Goal: Task Accomplishment & Management: Complete application form

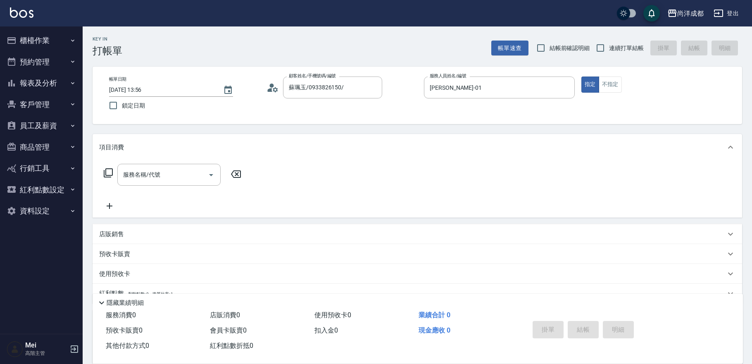
drag, startPoint x: 665, startPoint y: 88, endPoint x: 666, endPoint y: 84, distance: 4.8
click at [665, 88] on div "指定 不指定" at bounding box center [657, 84] width 151 height 16
click at [673, 12] on icon "button" at bounding box center [673, 13] width 8 height 7
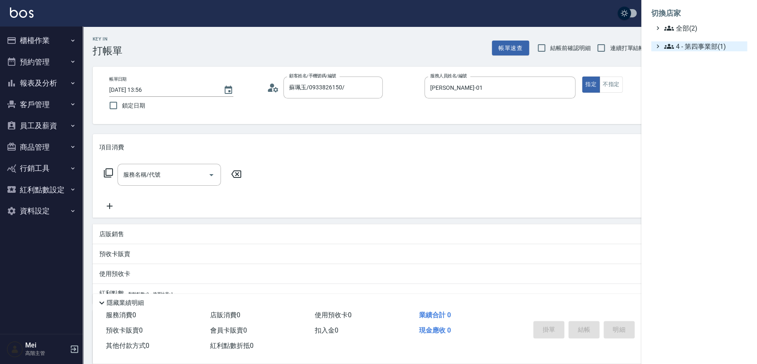
click at [680, 46] on span "4 - 第四事業部(1)" at bounding box center [704, 46] width 80 height 10
click at [682, 59] on span "4.02 - 吳國隆(2)" at bounding box center [708, 56] width 72 height 10
click at [692, 68] on span "AT2" at bounding box center [709, 67] width 69 height 10
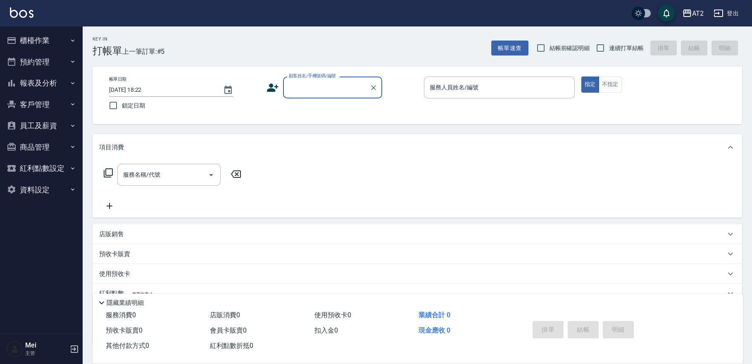
click at [337, 78] on div "顧客姓名/手機號碼/編號" at bounding box center [332, 87] width 99 height 22
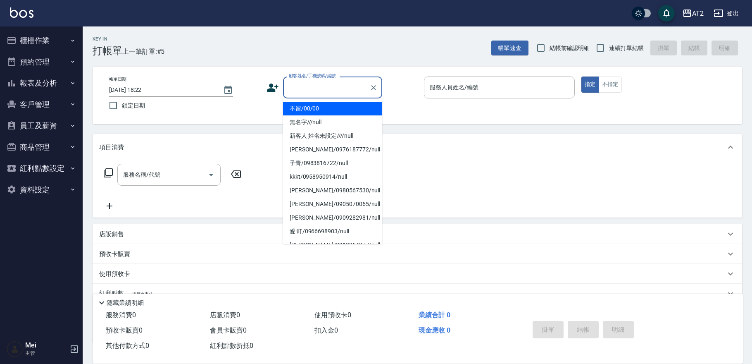
drag, startPoint x: 330, startPoint y: 82, endPoint x: 327, endPoint y: 100, distance: 18.9
click at [330, 83] on input "顧客姓名/手機號碼/編號" at bounding box center [326, 87] width 79 height 14
click at [327, 109] on li "不留/00/00" at bounding box center [332, 109] width 99 height 14
type input "不留/00/00"
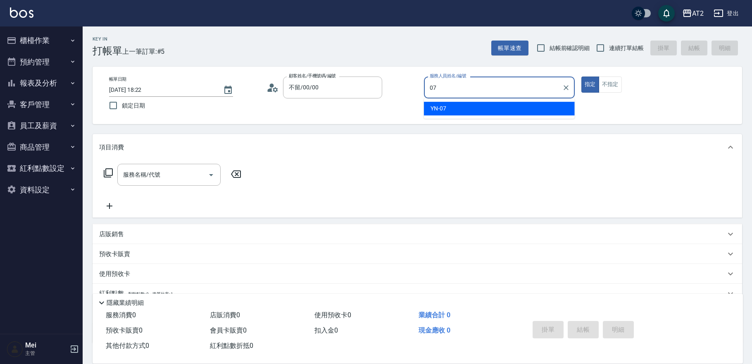
type input "YN-07"
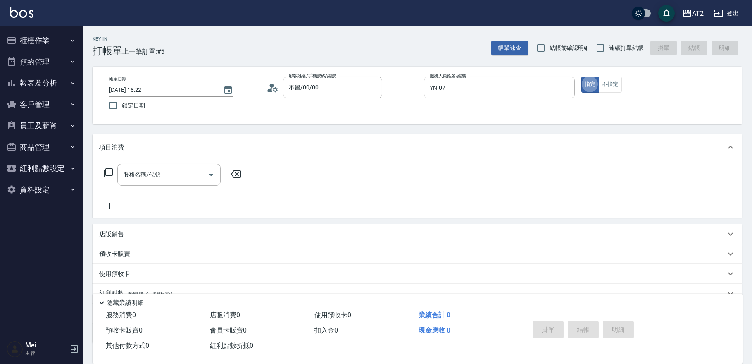
type button "true"
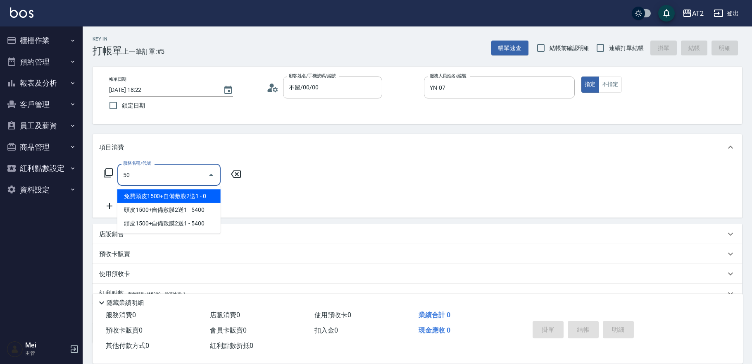
type input "501"
type input "100"
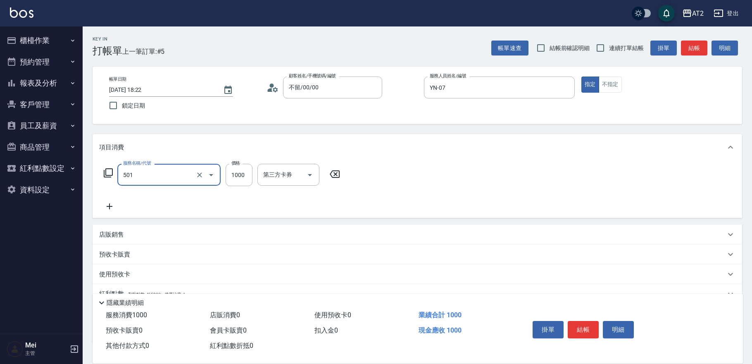
type input "染髮(501)"
type input "0"
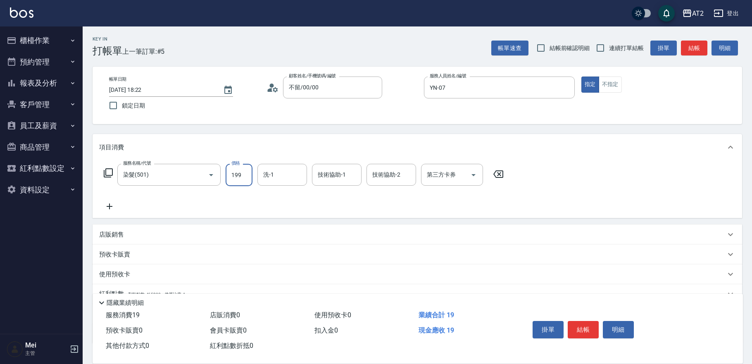
type input "1998"
type input "1990"
type input "19980"
type input "軒軒-42"
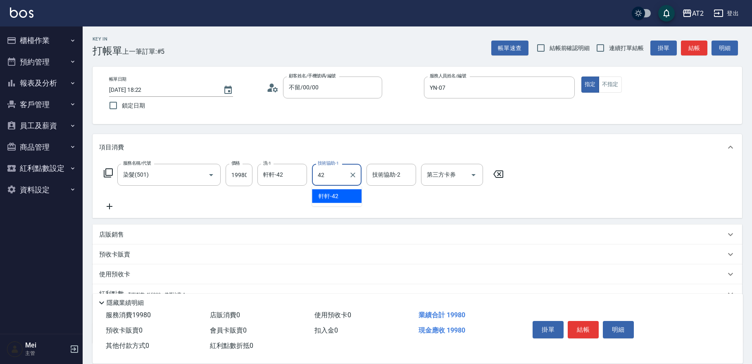
type input "軒軒-42"
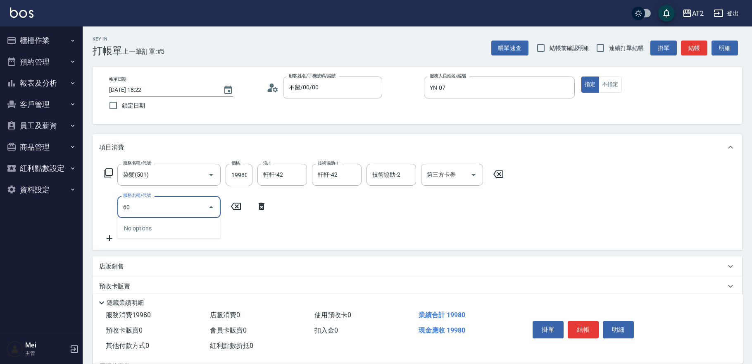
type input "601"
type input "2090"
type input "自備護髮(601)"
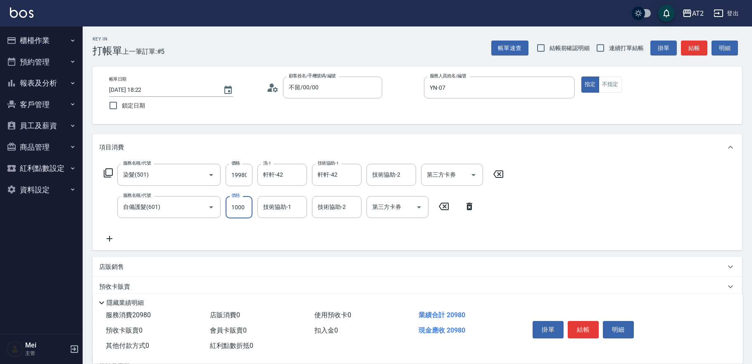
type input "1990"
type input "3"
type input "2000"
type input "300"
type input "2020"
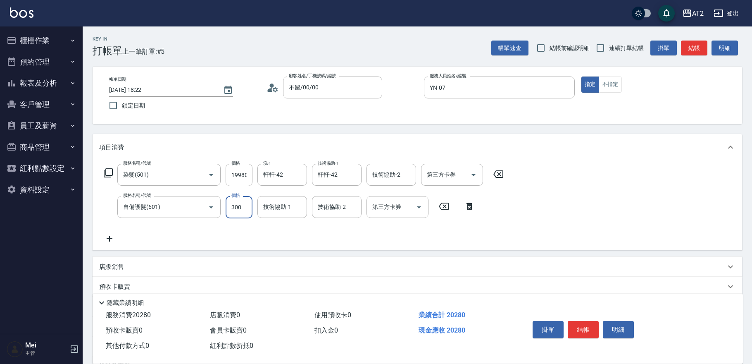
type input "3000"
type input "2290"
type input "軒軒-42"
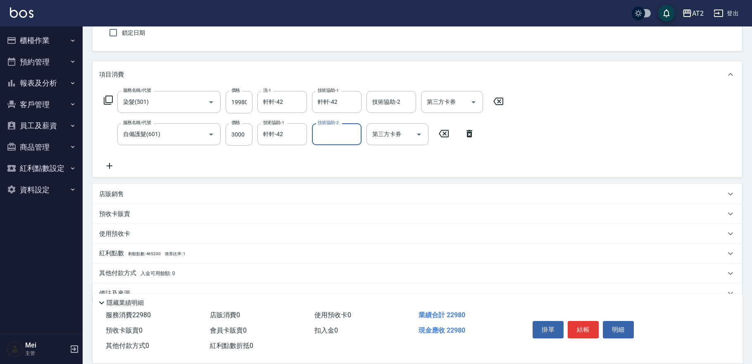
scroll to position [90, 0]
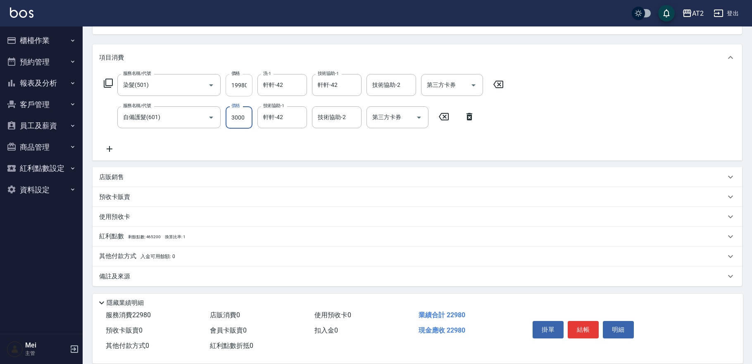
click at [244, 82] on input "19980" at bounding box center [239, 85] width 27 height 22
type input "300"
type input "198"
type input "490"
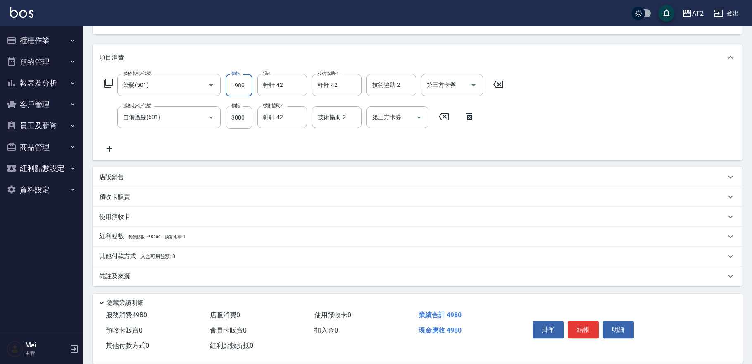
type input "1980"
click at [155, 253] on span "入金可用餘額: 0" at bounding box center [158, 256] width 35 height 6
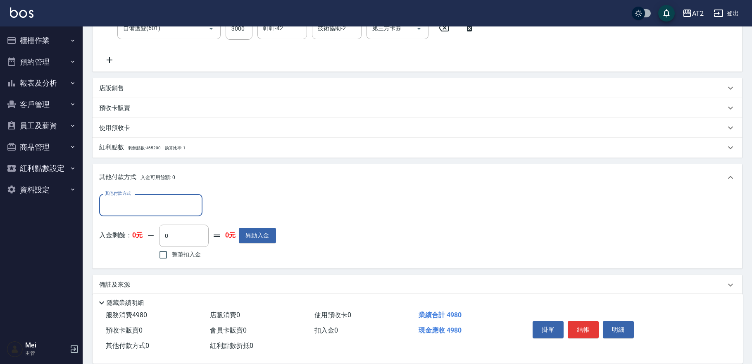
scroll to position [181, 0]
click at [165, 205] on input "其他付款方式" at bounding box center [151, 203] width 96 height 14
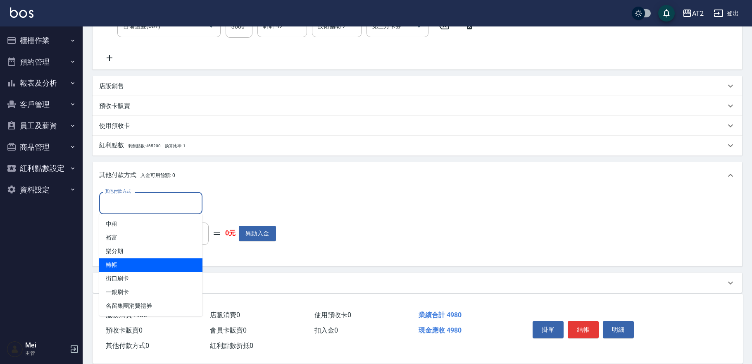
click at [151, 266] on span "轉帳" at bounding box center [150, 265] width 103 height 14
type input "轉帳"
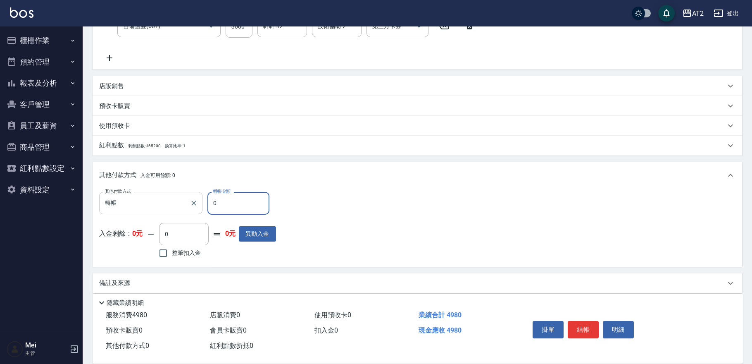
drag, startPoint x: 222, startPoint y: 206, endPoint x: 200, endPoint y: 206, distance: 21.5
click at [200, 206] on div "其他付款方式 轉帳 其他付款方式 轉帳金額 0 轉帳金額" at bounding box center [187, 203] width 177 height 22
type input "49"
type input "440"
type input "498"
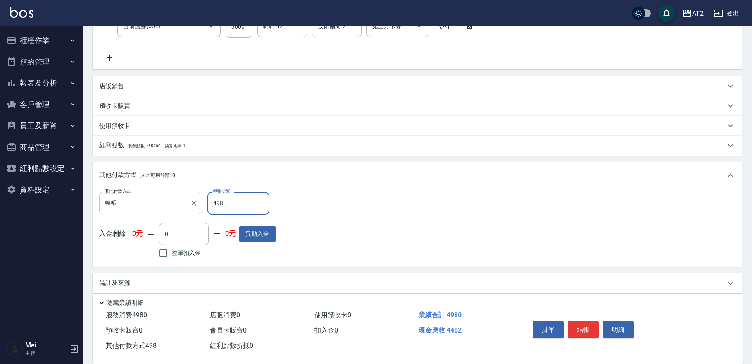
type input "0"
type input "4980"
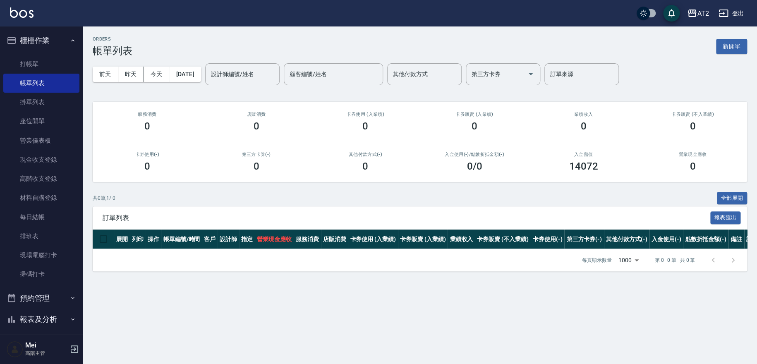
drag, startPoint x: 755, startPoint y: 272, endPoint x: 586, endPoint y: 177, distance: 194.2
click at [755, 275] on div "ORDERS 帳單列表 新開單 前天 昨天 今天 2025/09/23 設計師編號/姓名 設計師編號/姓名 顧客編號/姓名 顧客編號/姓名 其他付款方式 其他…" at bounding box center [420, 153] width 674 height 255
click at [614, 45] on div "ORDERS 帳單列表 新開單" at bounding box center [420, 46] width 654 height 20
